Goal: Task Accomplishment & Management: Use online tool/utility

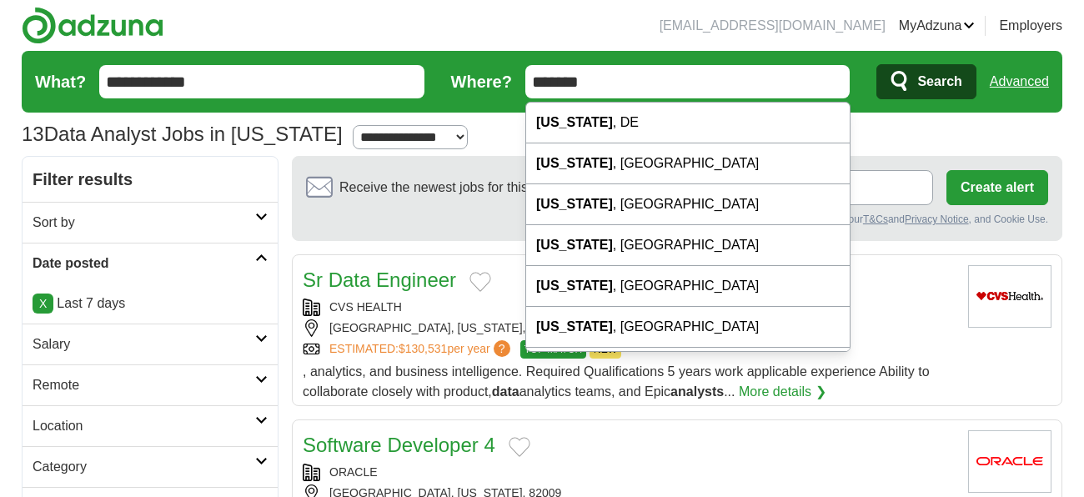
click at [612, 96] on input "*******" at bounding box center [687, 81] width 325 height 33
type input "*******"
click at [876, 64] on button "Search" at bounding box center [925, 81] width 99 height 35
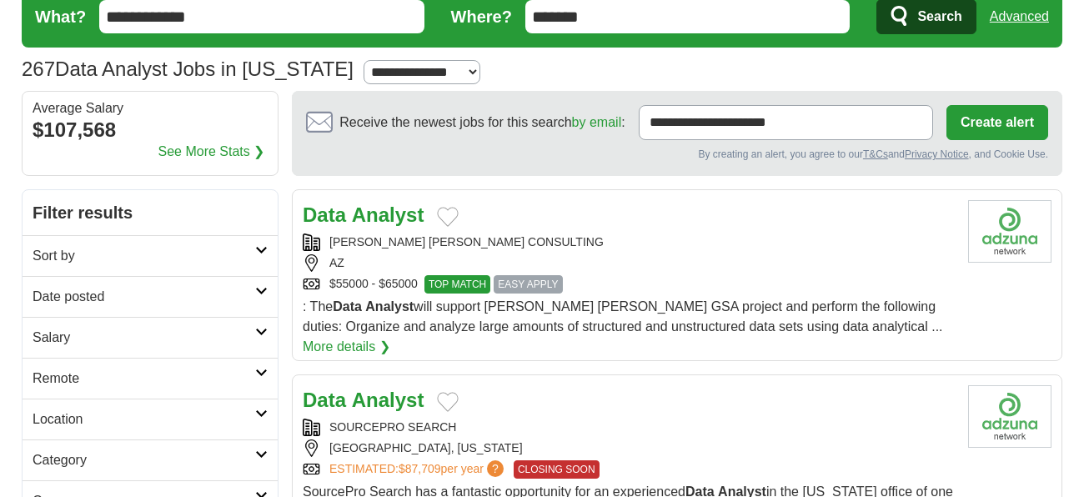
scroll to position [279, 0]
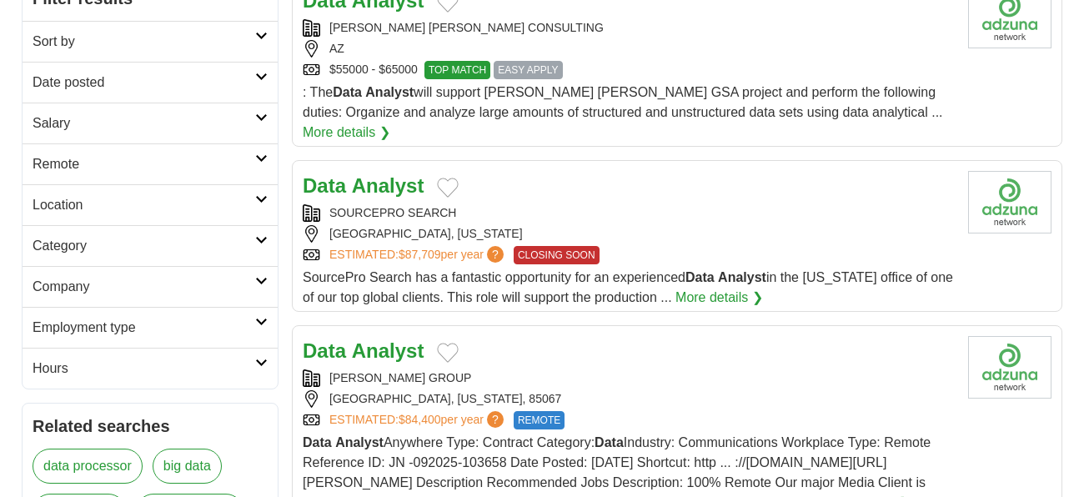
click at [157, 86] on h2 "Date posted" at bounding box center [144, 83] width 223 height 20
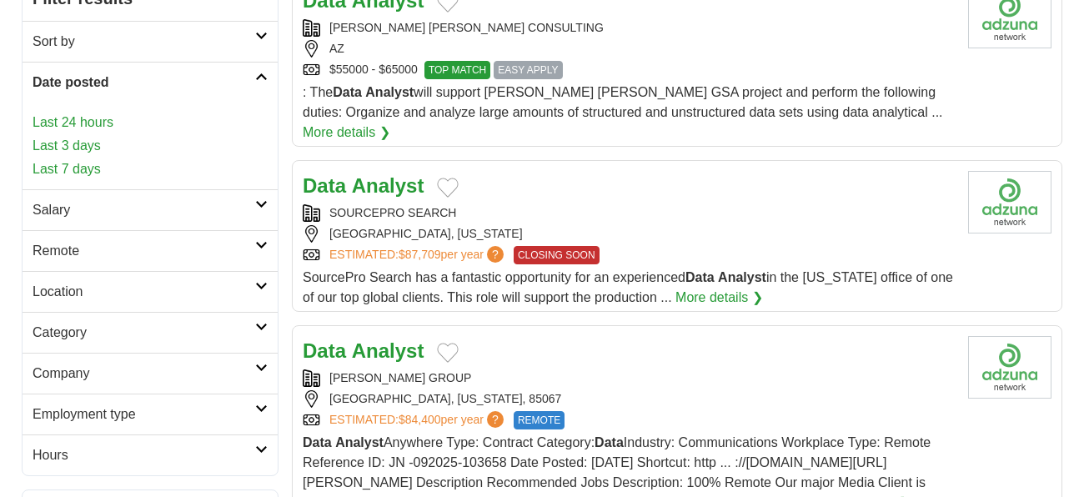
click at [87, 173] on link "Last 7 days" at bounding box center [150, 169] width 235 height 20
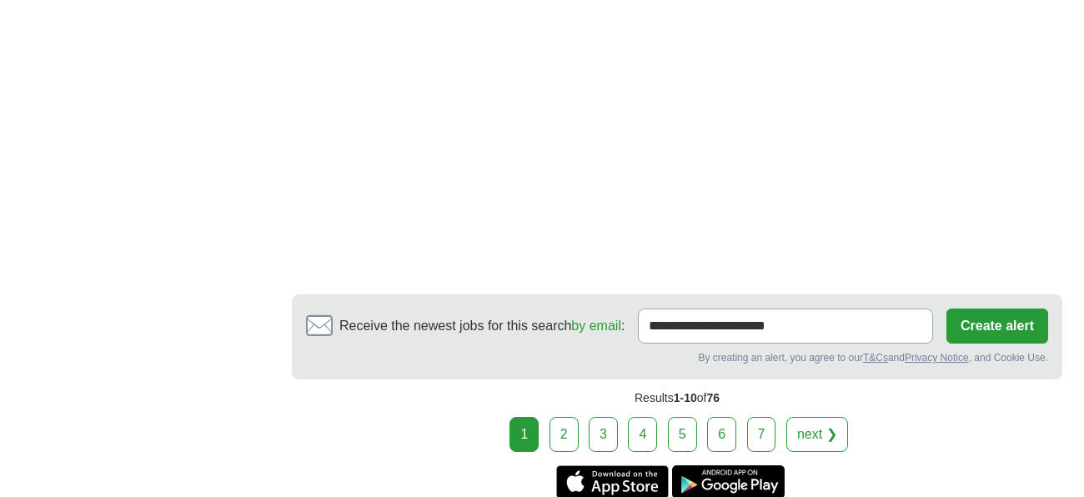
scroll to position [2522, 0]
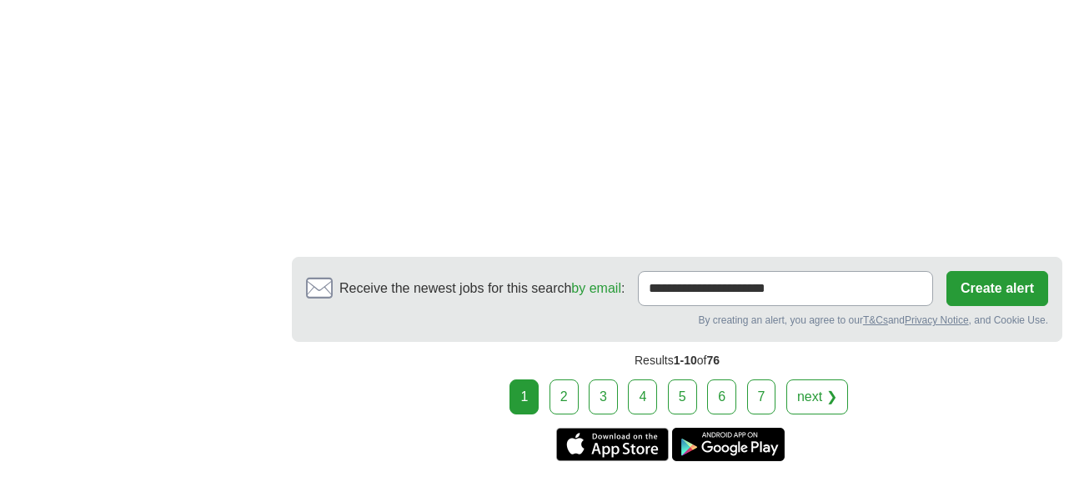
click at [578, 389] on link "2" at bounding box center [564, 396] width 29 height 35
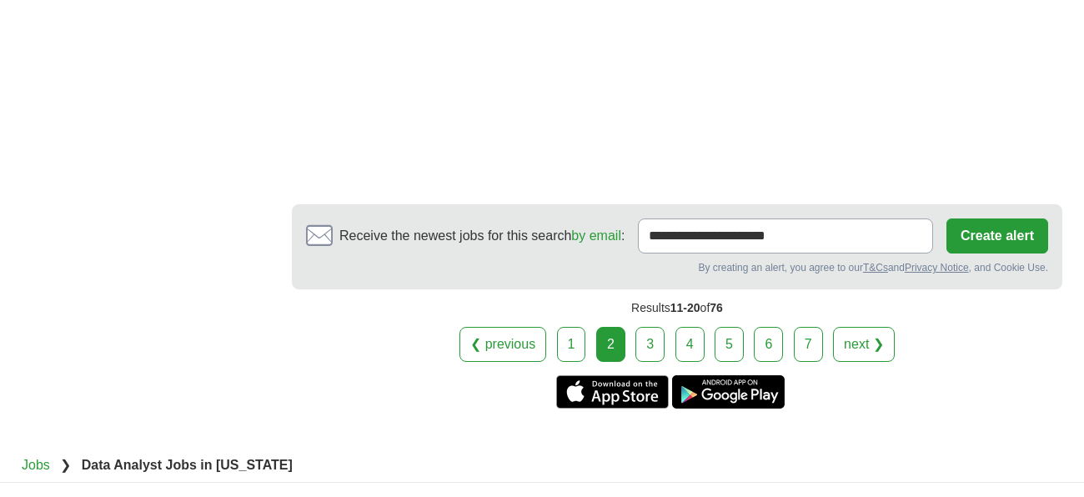
scroll to position [3082, 0]
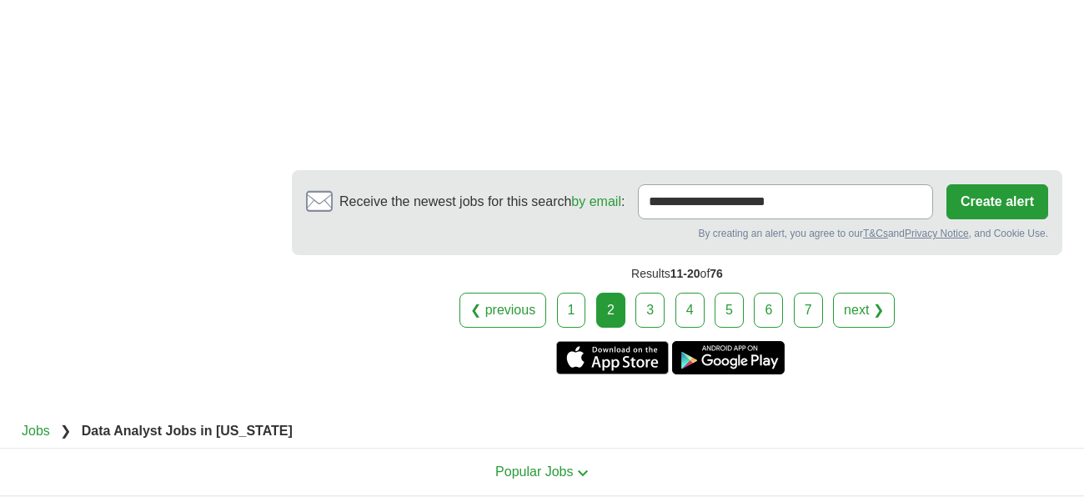
click at [646, 308] on link "3" at bounding box center [649, 310] width 29 height 35
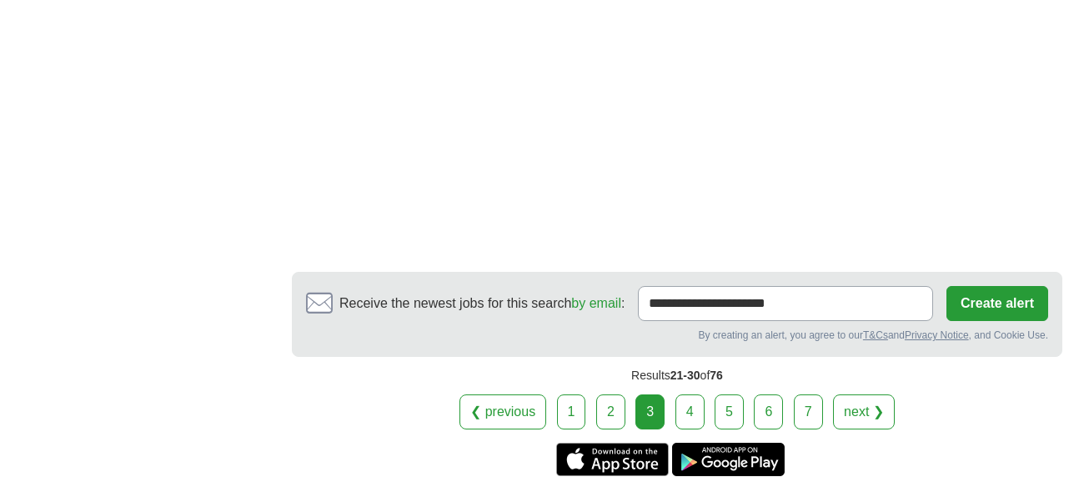
scroll to position [2802, 0]
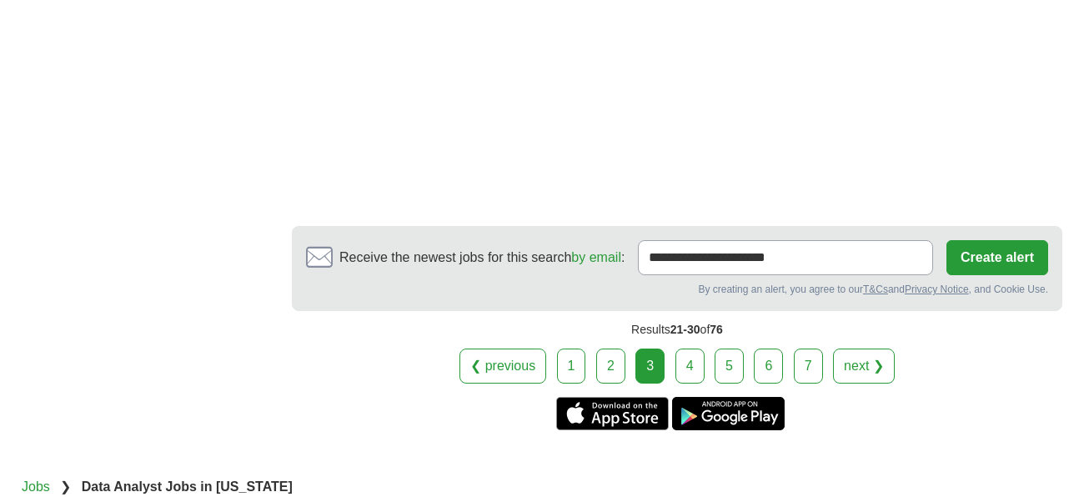
click at [691, 371] on link "4" at bounding box center [689, 366] width 29 height 35
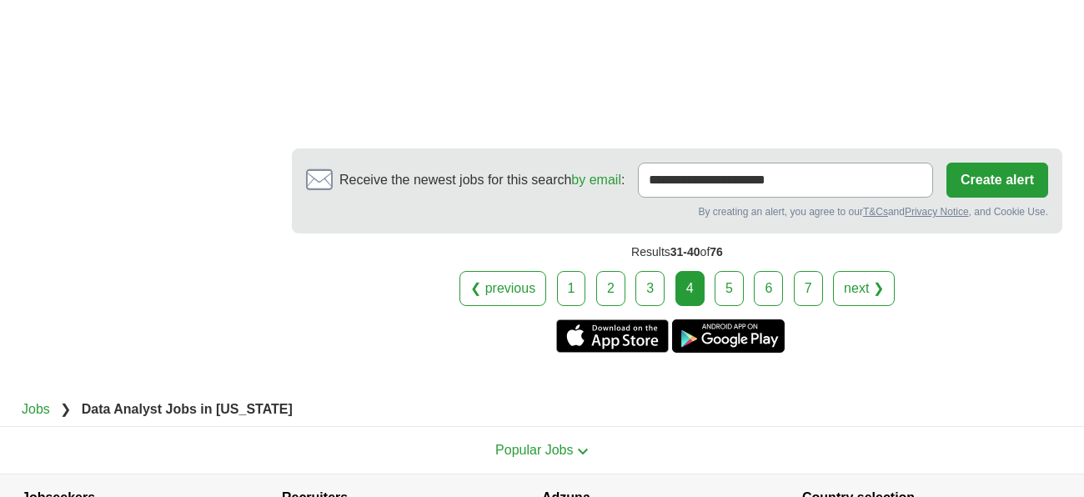
scroll to position [3082, 0]
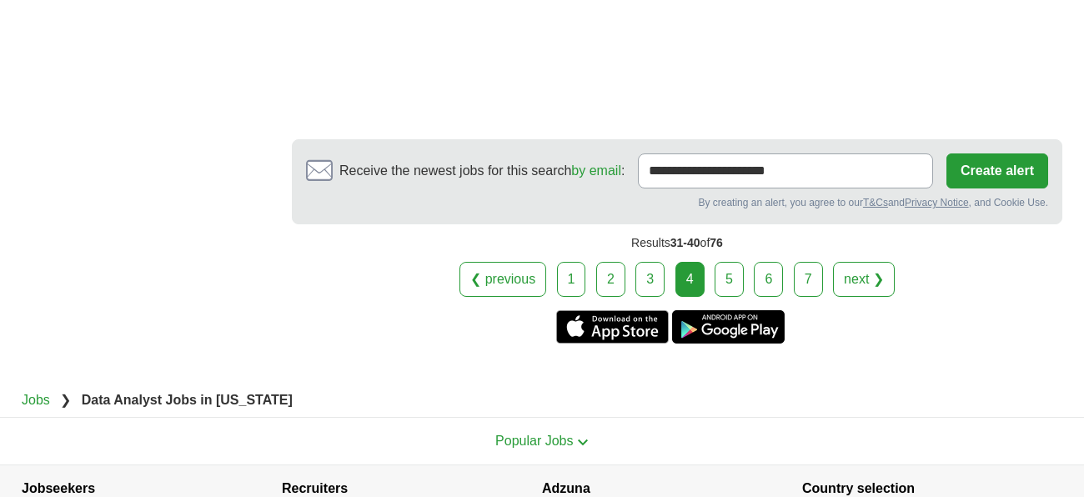
click at [733, 278] on link "5" at bounding box center [729, 279] width 29 height 35
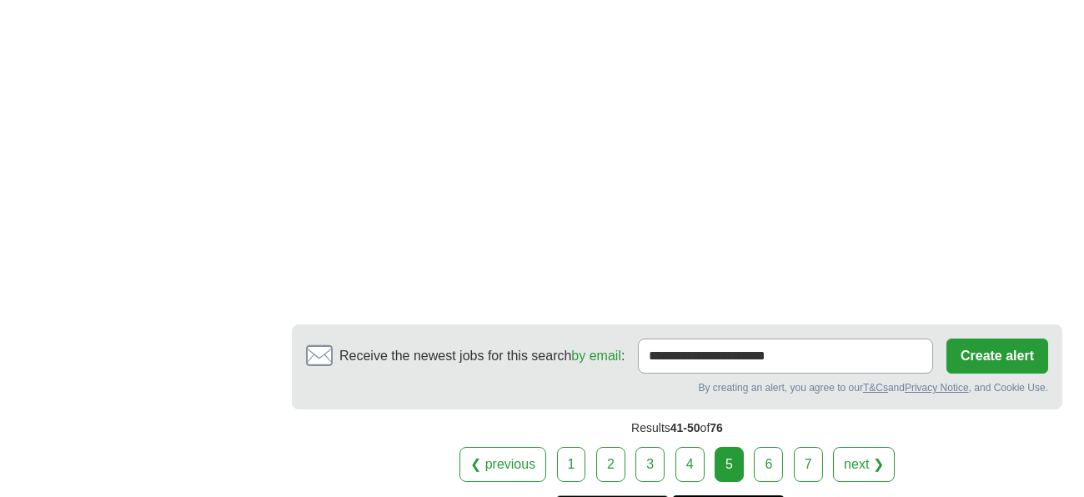
scroll to position [2894, 0]
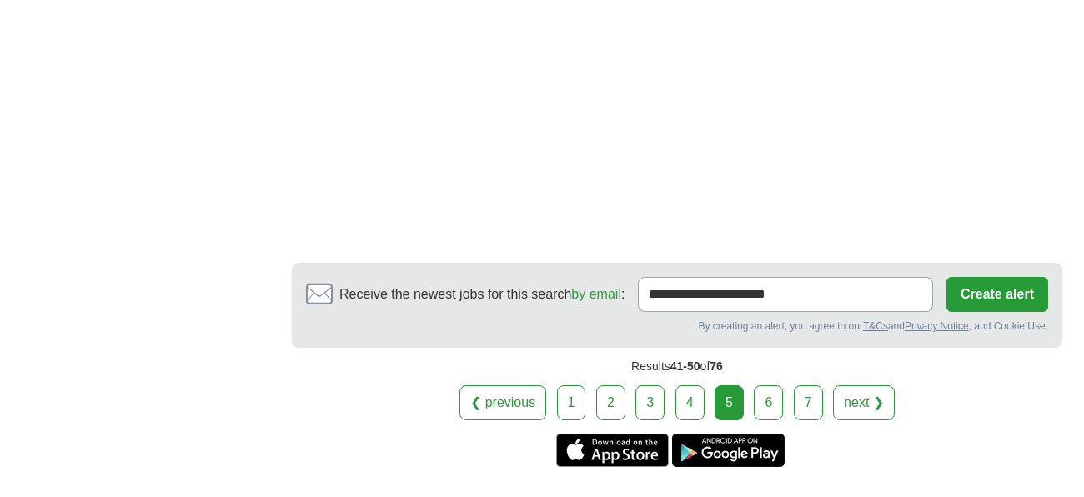
click at [766, 385] on link "6" at bounding box center [768, 402] width 29 height 35
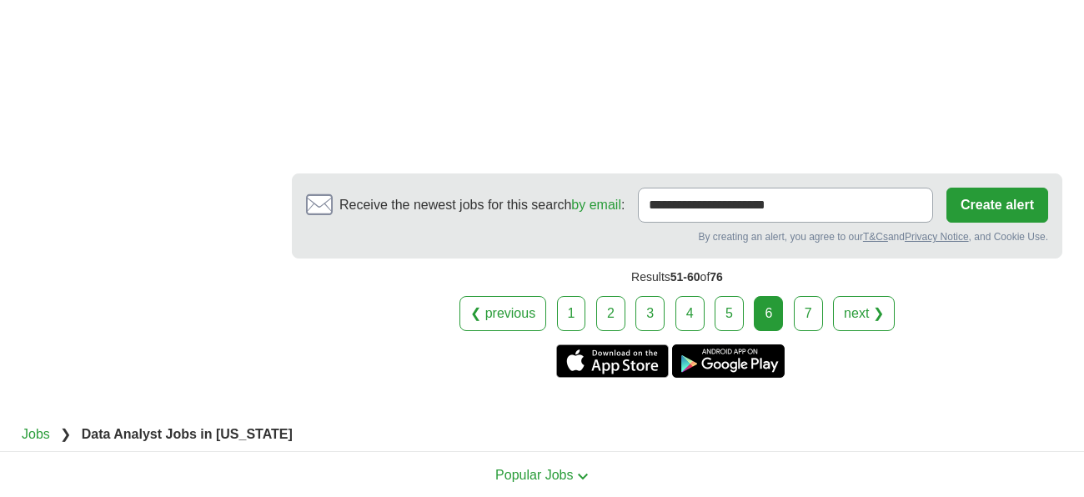
scroll to position [2802, 0]
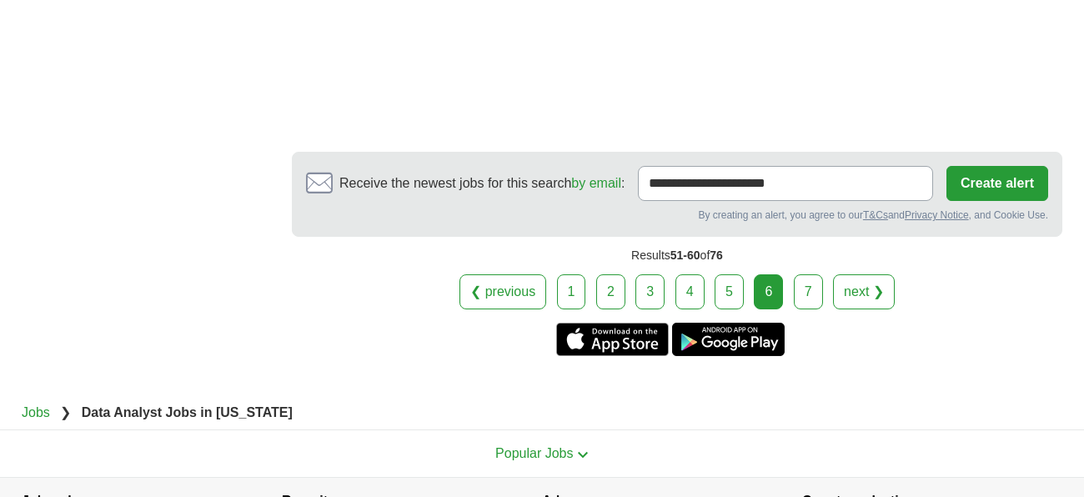
click at [806, 292] on link "7" at bounding box center [808, 291] width 29 height 35
